Goal: Transaction & Acquisition: Purchase product/service

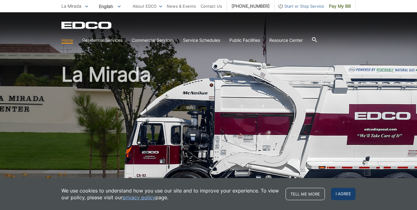
click at [343, 197] on span "I agree" at bounding box center [343, 193] width 25 height 12
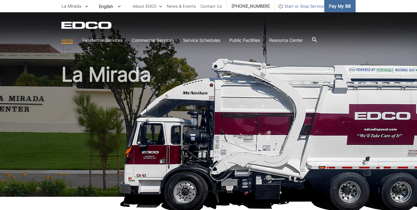
click at [335, 8] on span "Pay My Bill" at bounding box center [340, 6] width 22 height 7
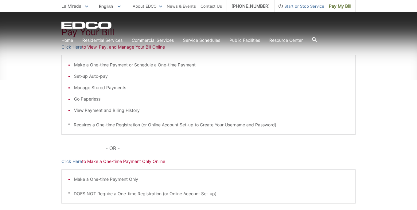
scroll to position [123, 0]
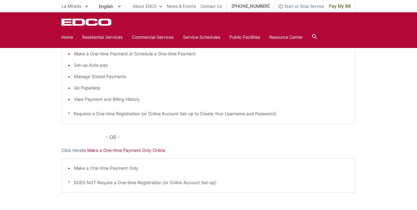
click at [82, 153] on p "Click Here to Make a One-time Payment Only Online" at bounding box center [208, 150] width 294 height 7
click at [79, 149] on link "Click Here" at bounding box center [71, 150] width 21 height 7
